Goal: Task Accomplishment & Management: Use online tool/utility

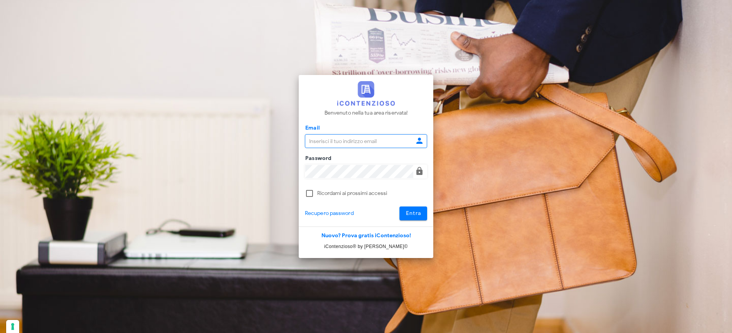
type input "raffaelesolarino@studiosolarino.it"
click at [422, 211] on button "Entra" at bounding box center [414, 214] width 28 height 14
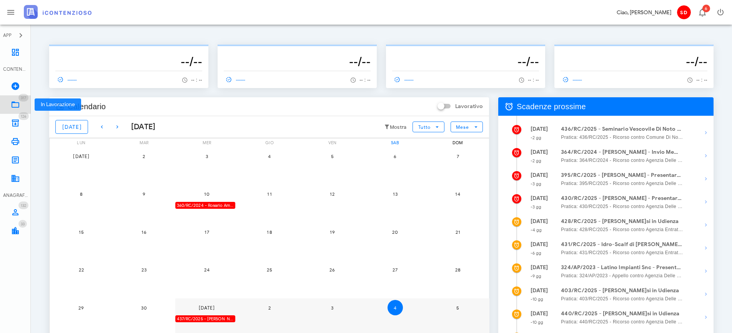
click at [13, 102] on icon at bounding box center [15, 104] width 9 height 9
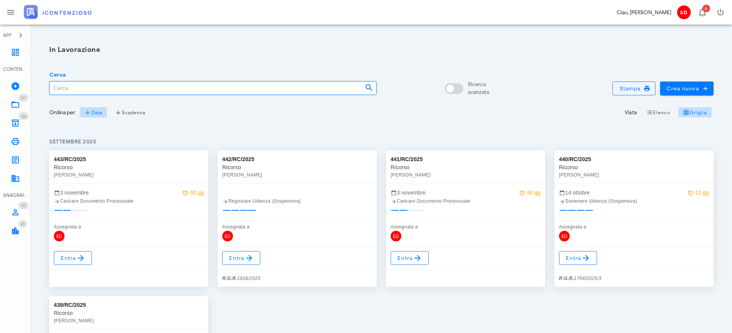
click at [101, 91] on input "Cerca" at bounding box center [204, 88] width 309 height 13
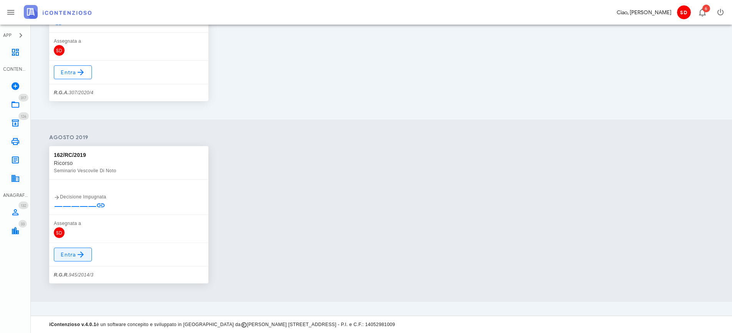
scroll to position [2735, 0]
type input "seminario"
click at [72, 259] on link "Entra" at bounding box center [72, 255] width 38 height 14
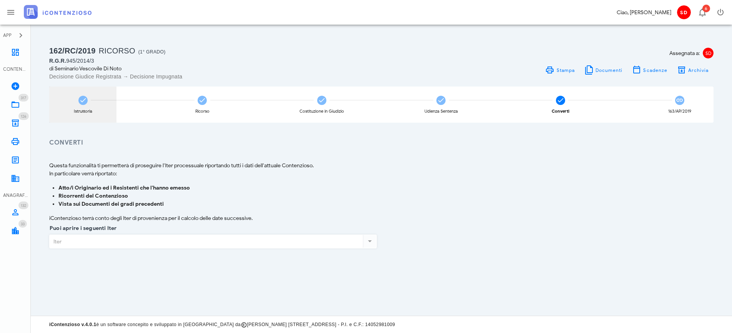
click at [83, 99] on icon at bounding box center [83, 101] width 8 height 8
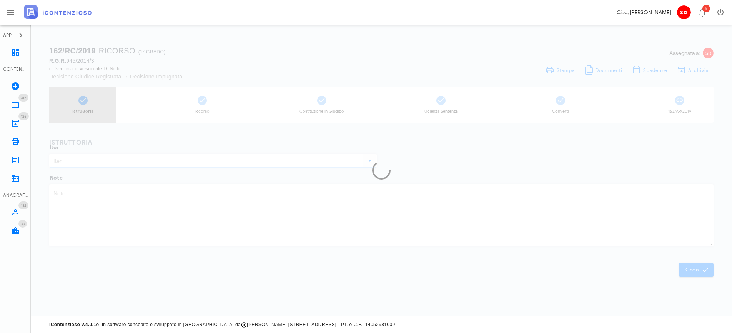
type input "Ricorso"
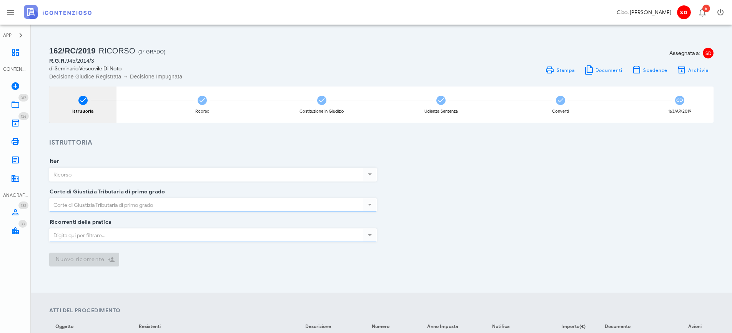
type input "Siracusa"
